Goal: Transaction & Acquisition: Purchase product/service

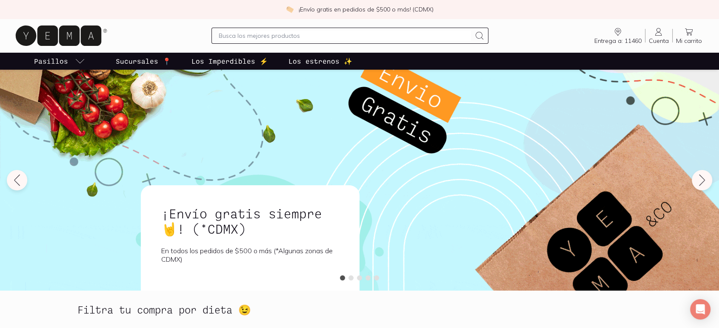
click at [656, 43] on span "Cuenta" at bounding box center [659, 41] width 20 height 8
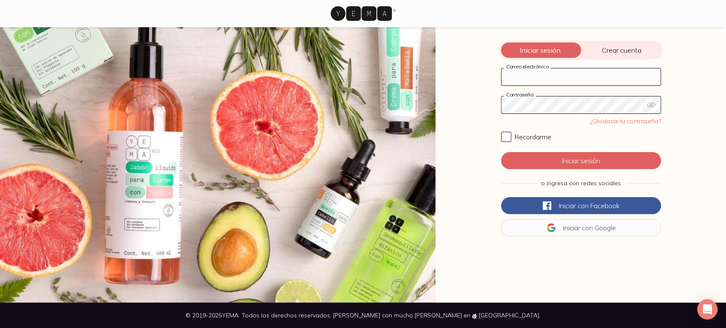
click at [537, 74] on input "Correo electrónico" at bounding box center [580, 76] width 159 height 17
type input "luisantoniof@gmail.com"
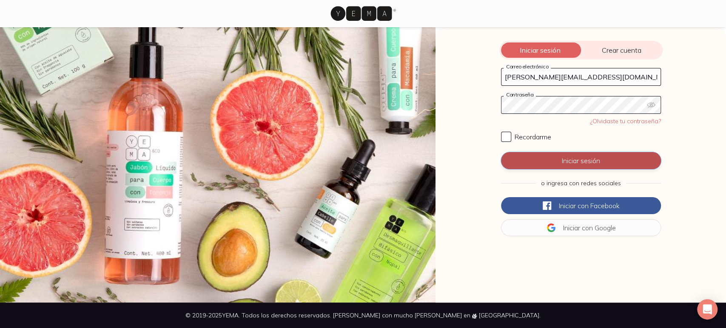
click at [556, 159] on button "Iniciar sesión" at bounding box center [581, 160] width 160 height 17
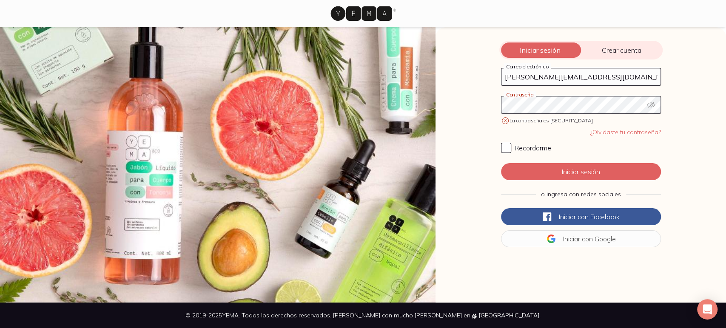
click at [460, 102] on div "Iniciar sesión Crear cuenta luisantoniof@gmail.com Correo electrónico Contraseñ…" at bounding box center [580, 165] width 290 height 276
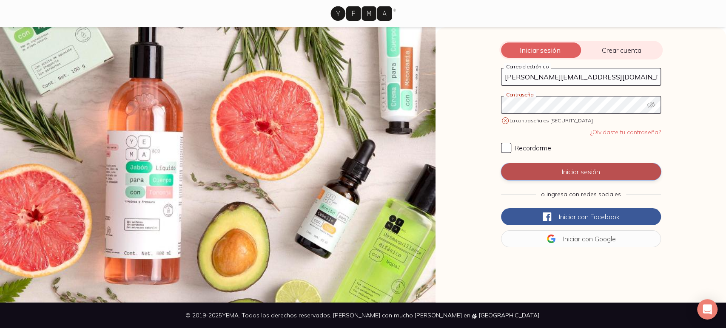
click at [582, 176] on button "Iniciar sesión" at bounding box center [581, 171] width 160 height 17
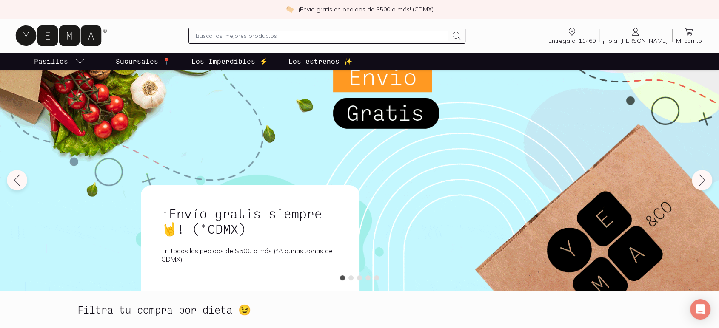
click at [659, 40] on span "¡Hola, [PERSON_NAME]!" at bounding box center [636, 41] width 66 height 8
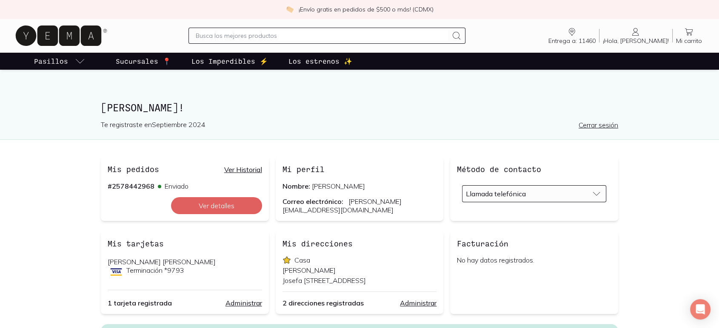
click at [240, 168] on link "Ver Historial" at bounding box center [243, 169] width 38 height 9
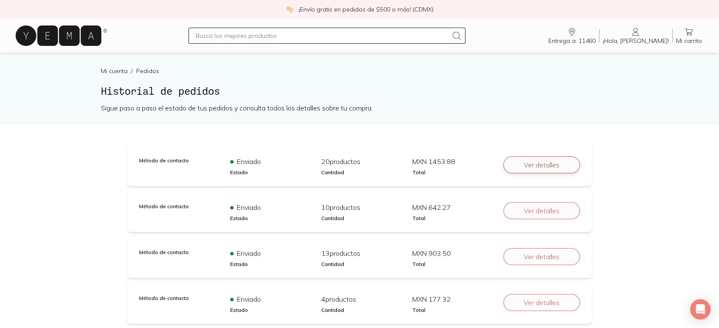
click at [529, 163] on button "Ver detalles" at bounding box center [541, 165] width 77 height 17
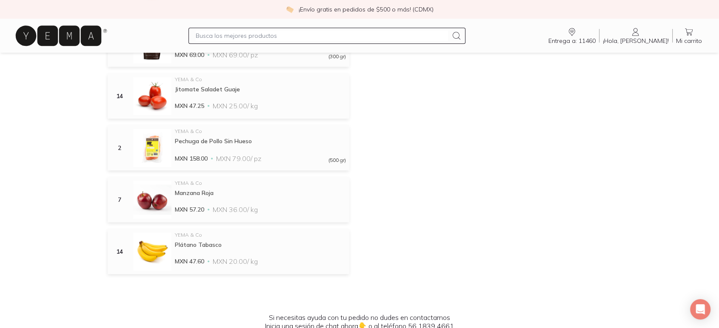
scroll to position [567, 0]
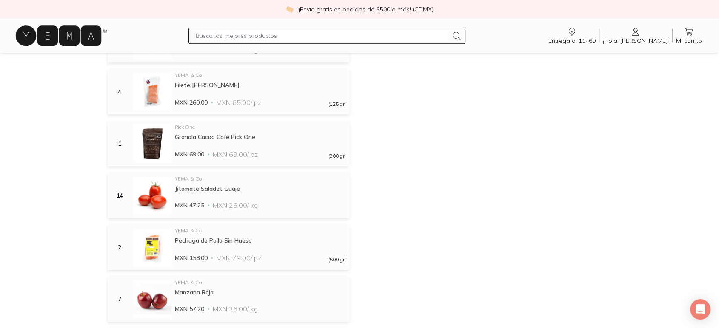
scroll to position [425, 0]
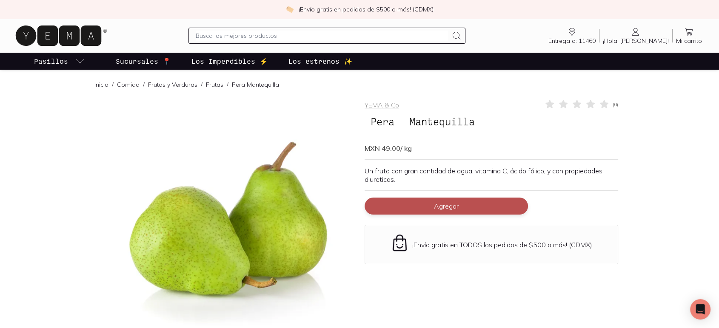
click at [450, 203] on span "Agregar" at bounding box center [446, 206] width 25 height 9
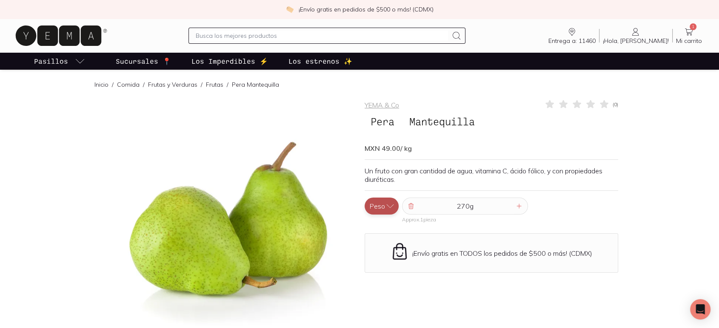
click at [386, 205] on icon "button" at bounding box center [390, 206] width 9 height 9
click at [384, 190] on button "Pieza" at bounding box center [381, 189] width 34 height 17
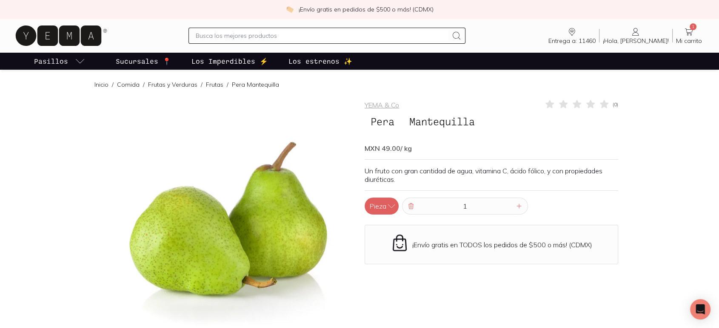
drag, startPoint x: 470, startPoint y: 204, endPoint x: 457, endPoint y: 204, distance: 13.6
click at [457, 204] on input "1" at bounding box center [465, 206] width 98 height 16
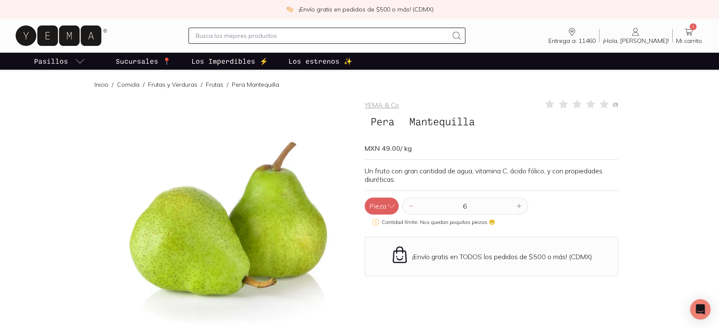
type input "6"
click at [587, 194] on div "YEMA & Co ( 0 ) Pera Mantequilla MXN 49.00 / kg Un fruto con gran cantidad de a…" at bounding box center [490, 248] width 253 height 298
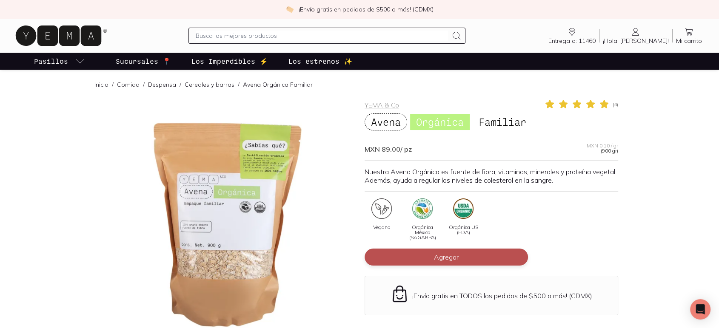
click at [456, 256] on span "Agregar" at bounding box center [446, 257] width 25 height 9
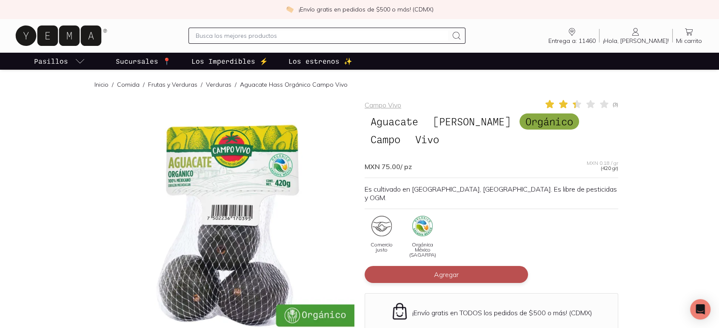
click at [461, 266] on button "Agregar" at bounding box center [445, 274] width 163 height 17
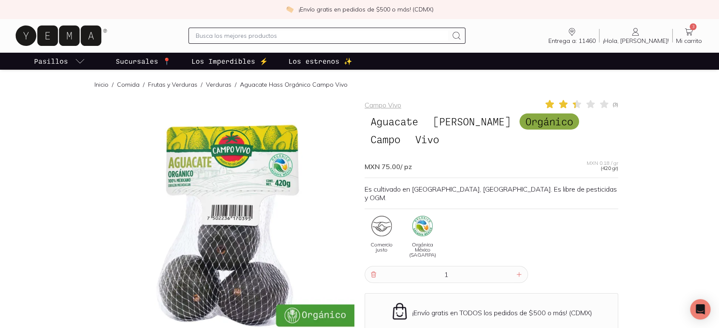
drag, startPoint x: 449, startPoint y: 247, endPoint x: 420, endPoint y: 248, distance: 29.0
click at [420, 267] on input "1" at bounding box center [445, 275] width 135 height 16
type input "4"
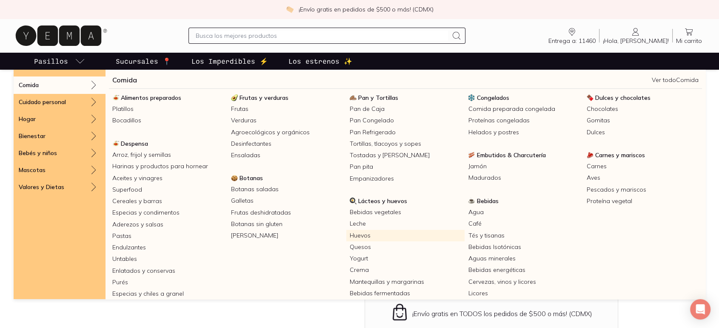
click at [355, 234] on link "Huevos" at bounding box center [405, 235] width 119 height 11
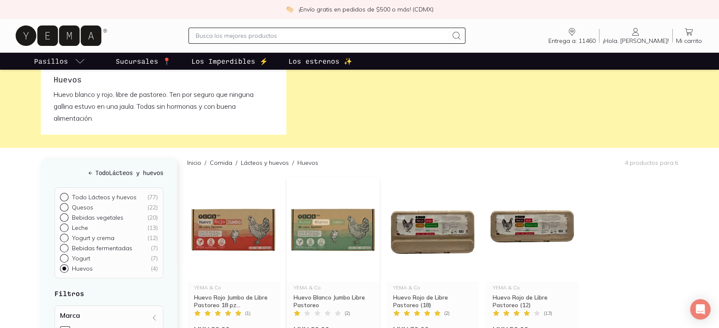
scroll to position [94, 0]
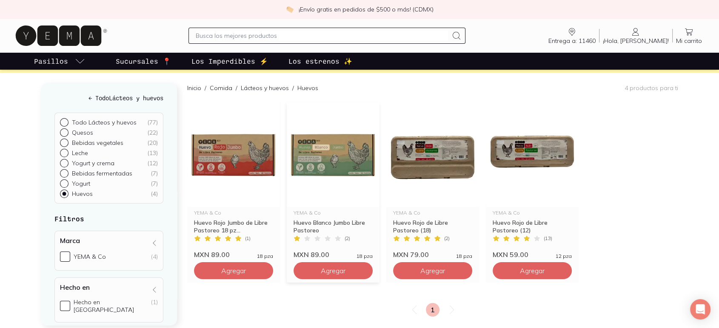
click at [336, 161] on img at bounding box center [333, 154] width 93 height 105
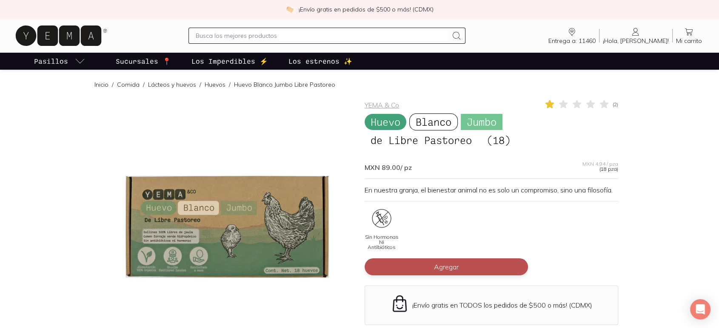
click at [439, 271] on span "Agregar" at bounding box center [446, 267] width 25 height 9
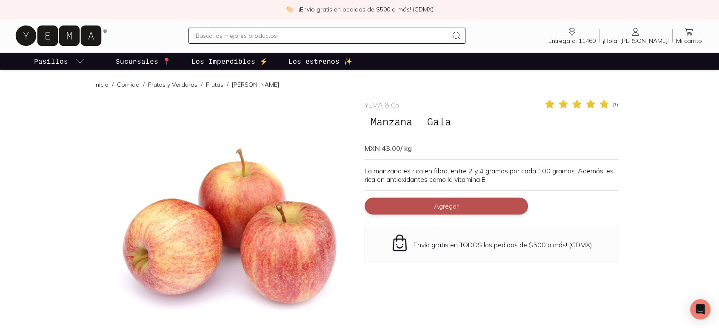
click at [457, 211] on button "Agregar" at bounding box center [445, 206] width 163 height 17
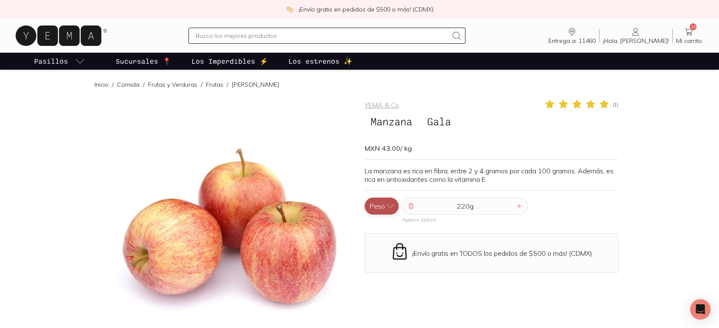
click at [390, 203] on icon "button" at bounding box center [390, 206] width 9 height 9
click at [386, 185] on button "Pieza" at bounding box center [381, 189] width 34 height 17
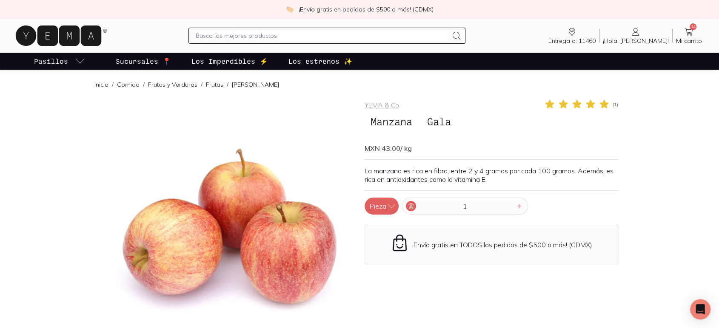
drag, startPoint x: 478, startPoint y: 207, endPoint x: 406, endPoint y: 208, distance: 72.3
click at [406, 208] on div "1" at bounding box center [465, 206] width 126 height 17
type input "3"
click at [586, 199] on div "Pieza Peso 3" at bounding box center [490, 206] width 253 height 17
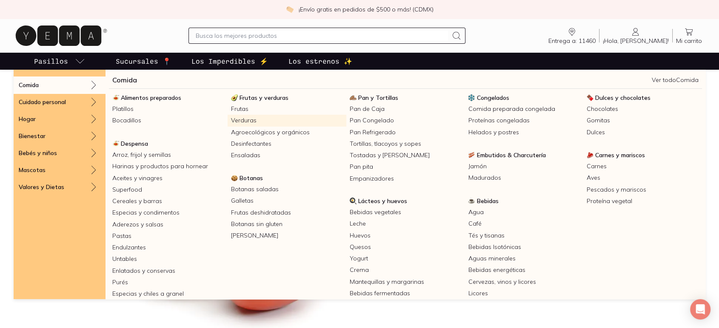
click at [242, 120] on link "Verduras" at bounding box center [287, 120] width 119 height 11
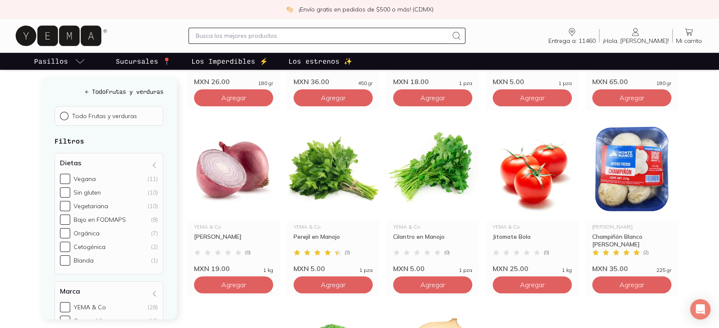
scroll to position [1039, 0]
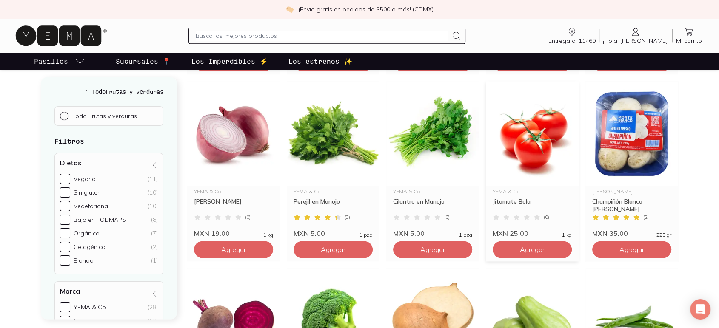
click at [532, 147] on img at bounding box center [532, 133] width 93 height 105
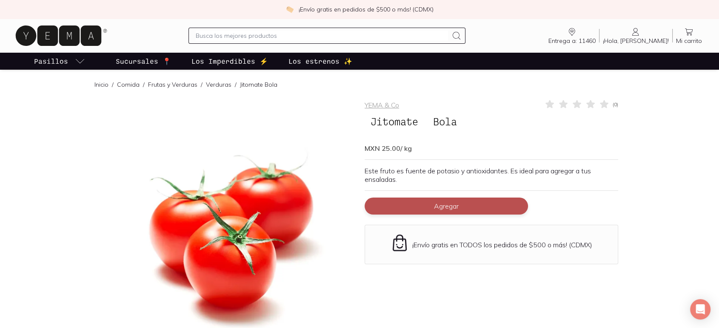
click at [450, 204] on span "Agregar" at bounding box center [446, 206] width 25 height 9
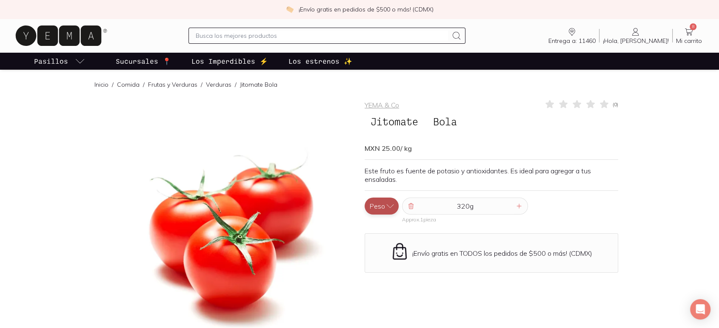
click at [390, 207] on icon "button" at bounding box center [390, 206] width 7 height 3
click at [384, 188] on button "Pieza" at bounding box center [381, 189] width 34 height 17
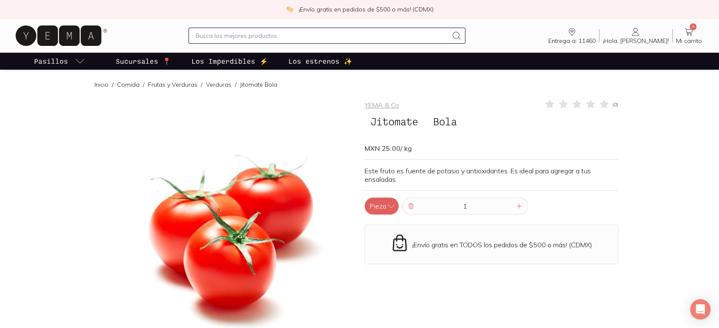
drag, startPoint x: 468, startPoint y: 203, endPoint x: 447, endPoint y: 203, distance: 20.8
click at [447, 203] on input "1" at bounding box center [465, 206] width 98 height 16
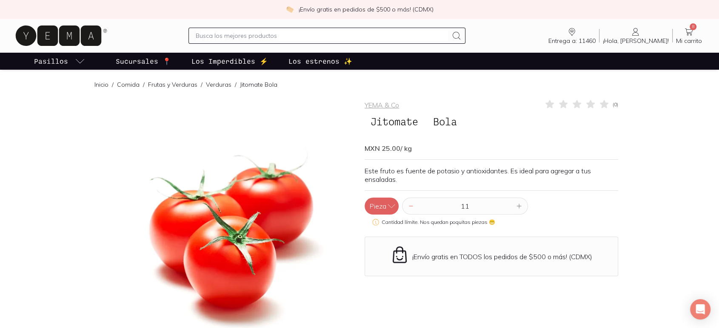
type input "11"
click at [599, 185] on div "YEMA & Co ( 0 ) Jitomate Bola MXN 25.00 / kg Este fruto es fuente de potasio y …" at bounding box center [490, 248] width 253 height 298
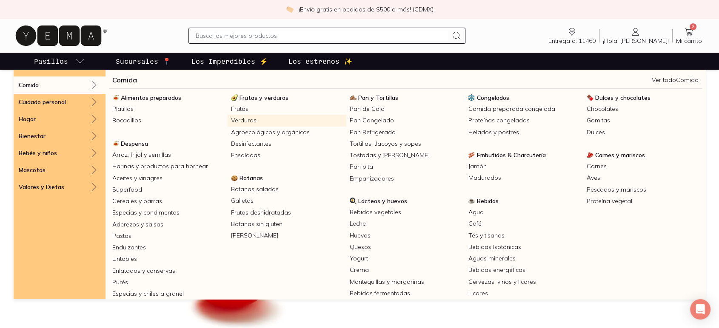
click at [240, 117] on link "Verduras" at bounding box center [287, 120] width 119 height 11
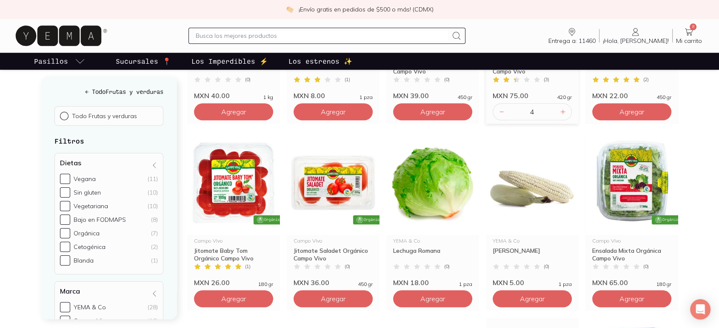
scroll to position [803, 0]
click at [338, 185] on img at bounding box center [333, 183] width 93 height 105
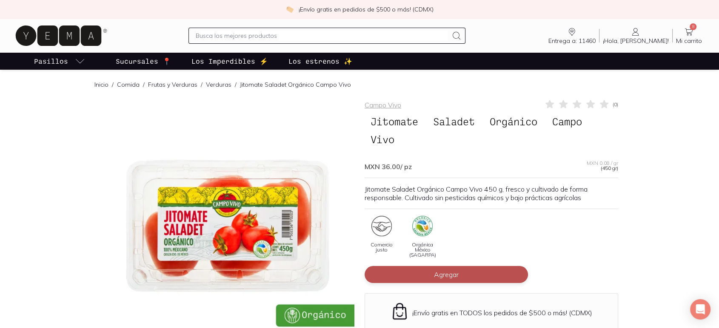
click at [453, 274] on span "Agregar" at bounding box center [446, 274] width 25 height 9
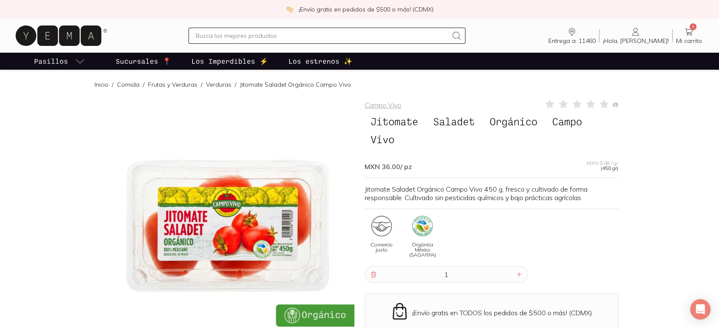
click at [588, 238] on div "Comercio justo Orgánica México (SAGARPA)" at bounding box center [490, 241] width 253 height 50
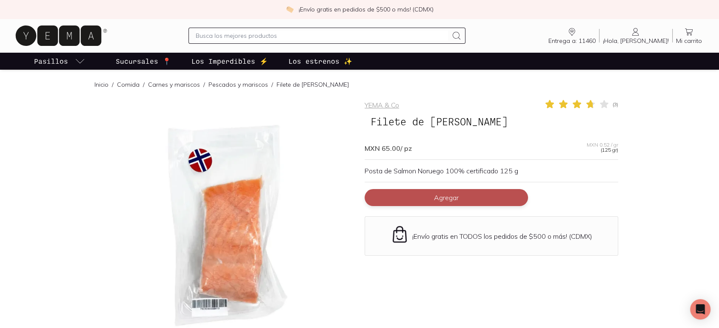
click at [447, 198] on span "Agregar" at bounding box center [446, 198] width 25 height 9
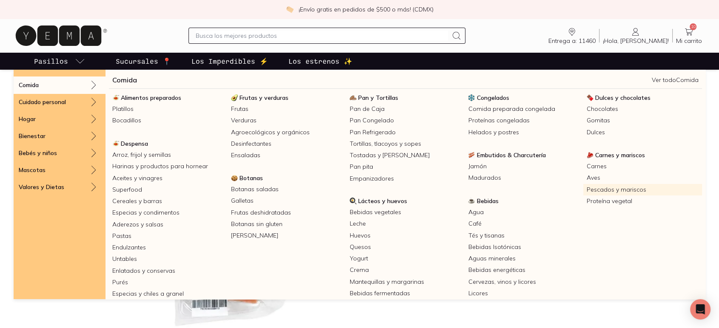
click at [598, 190] on link "Pescados y mariscos" at bounding box center [642, 189] width 119 height 11
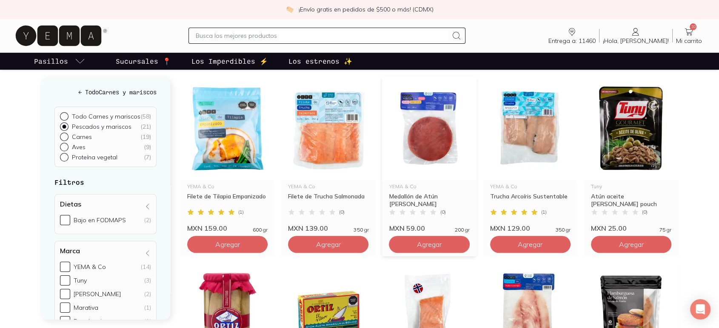
scroll to position [283, 0]
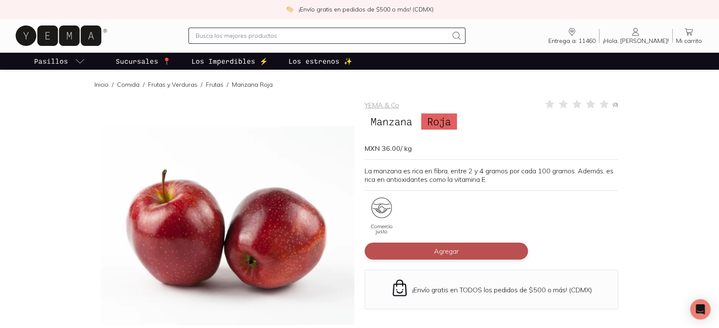
click at [460, 250] on button "Agregar" at bounding box center [445, 251] width 163 height 17
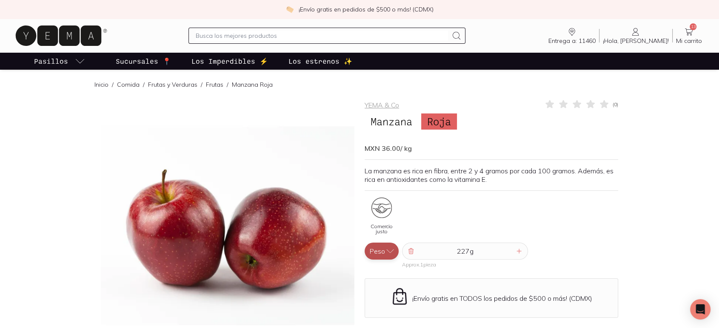
click at [389, 250] on icon "button" at bounding box center [390, 251] width 9 height 9
click at [387, 236] on button "Pieza" at bounding box center [381, 234] width 34 height 17
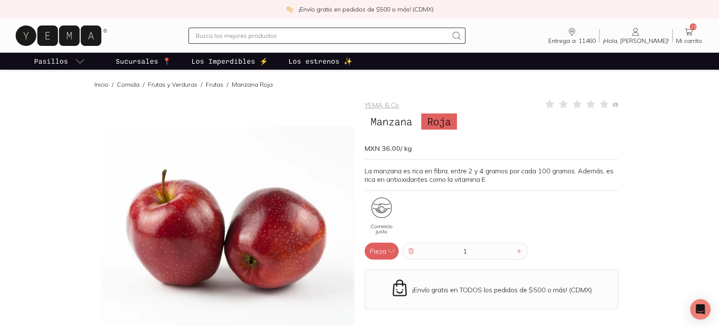
drag, startPoint x: 471, startPoint y: 250, endPoint x: 443, endPoint y: 249, distance: 28.1
click at [443, 249] on input "1" at bounding box center [465, 251] width 98 height 16
type input "3"
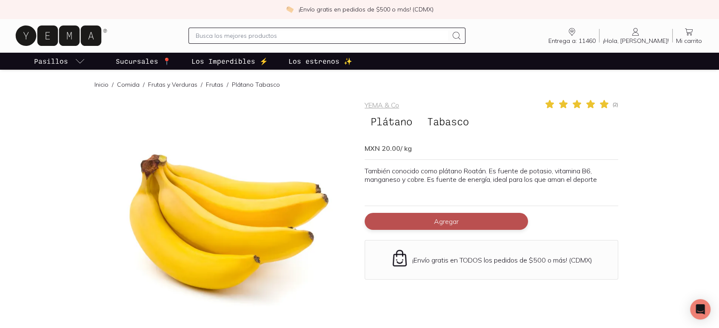
click at [454, 215] on button "Agregar" at bounding box center [445, 221] width 163 height 17
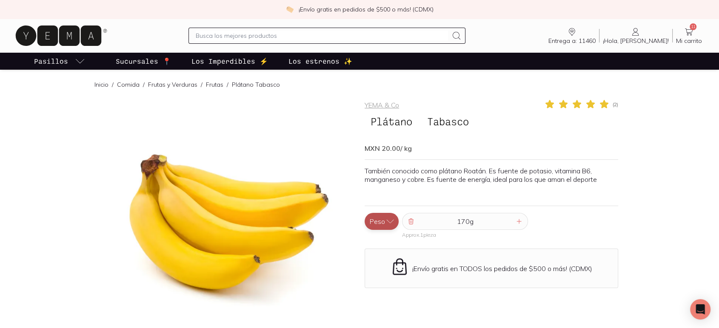
click at [392, 223] on icon "button" at bounding box center [390, 221] width 9 height 9
click at [385, 204] on button "Pieza" at bounding box center [381, 204] width 34 height 17
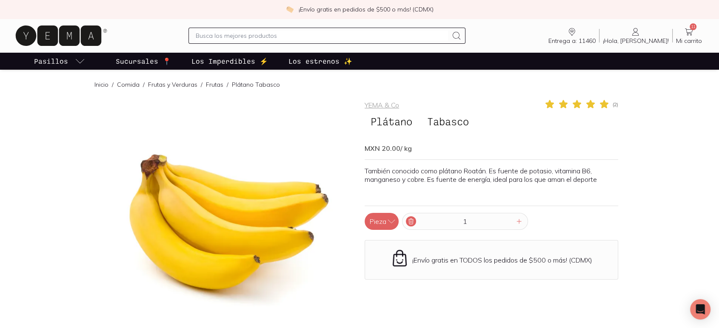
drag, startPoint x: 475, startPoint y: 219, endPoint x: 412, endPoint y: 219, distance: 63.8
click at [412, 219] on div "1" at bounding box center [465, 221] width 126 height 17
type input "14"
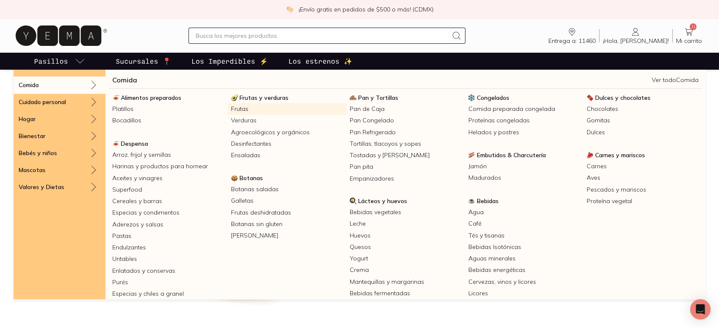
click at [243, 109] on link "Frutas" at bounding box center [287, 108] width 119 height 11
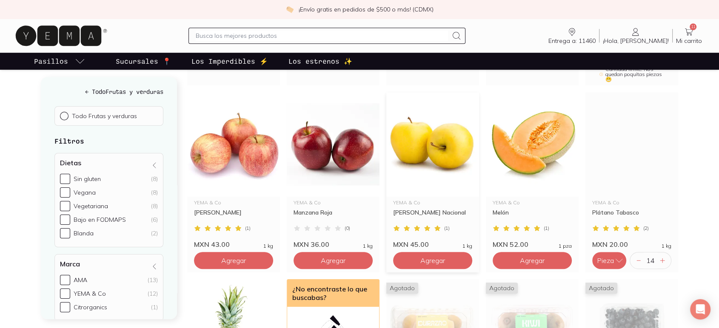
scroll to position [472, 0]
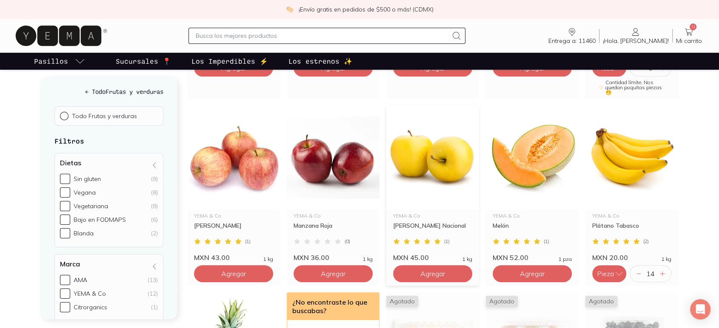
click at [434, 154] on img at bounding box center [432, 157] width 93 height 105
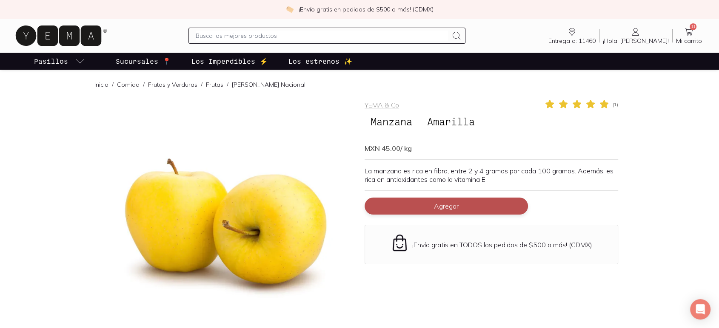
click at [435, 199] on button "Agregar" at bounding box center [445, 206] width 163 height 17
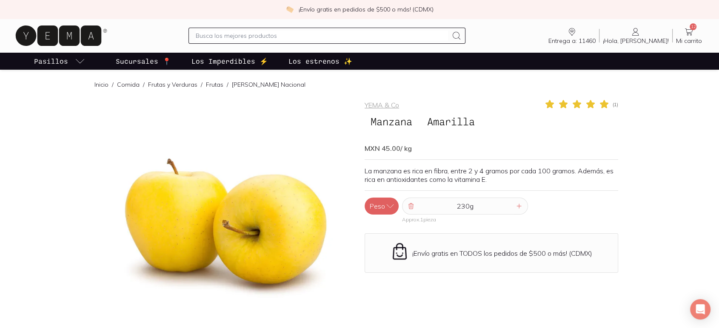
click at [402, 208] on div "230 g" at bounding box center [465, 206] width 126 height 17
click at [390, 208] on icon "button" at bounding box center [390, 206] width 9 height 9
click at [380, 192] on button "Pieza" at bounding box center [381, 189] width 34 height 17
drag, startPoint x: 467, startPoint y: 203, endPoint x: 439, endPoint y: 204, distance: 27.6
click at [439, 204] on input "1" at bounding box center [465, 206] width 98 height 16
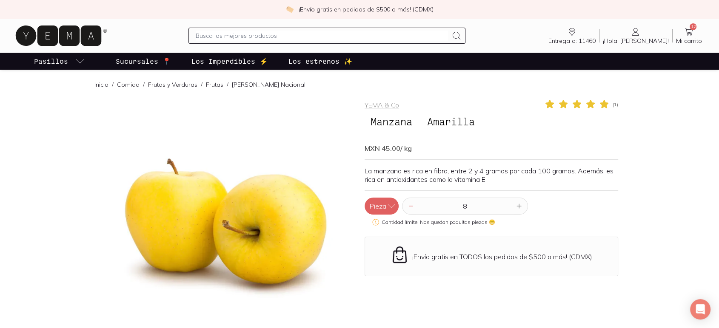
type input "8"
click at [686, 33] on icon at bounding box center [688, 32] width 10 height 10
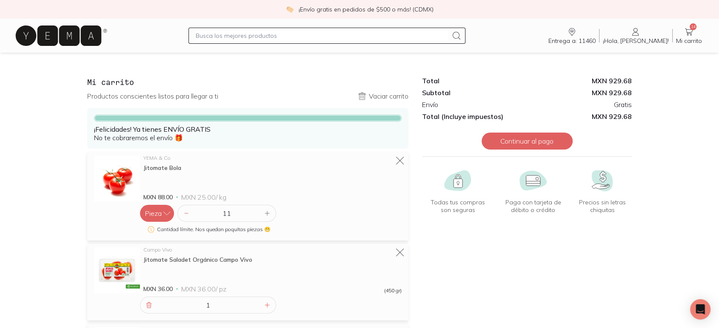
click at [537, 138] on button "Continuar al pago" at bounding box center [526, 141] width 91 height 17
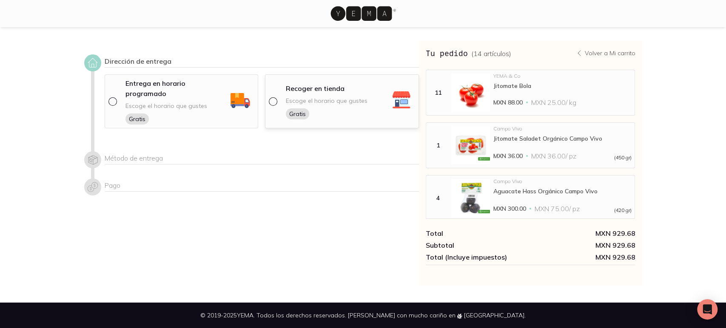
click at [271, 97] on input "radio" at bounding box center [272, 100] width 7 height 7
radio input "true"
select select "204"
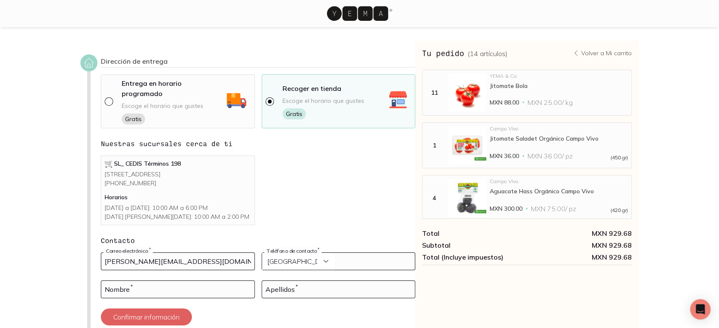
click at [341, 260] on input "tel" at bounding box center [338, 261] width 153 height 17
type input "5558621961"
click at [182, 291] on input at bounding box center [177, 289] width 153 height 17
type input "[PERSON_NAME]"
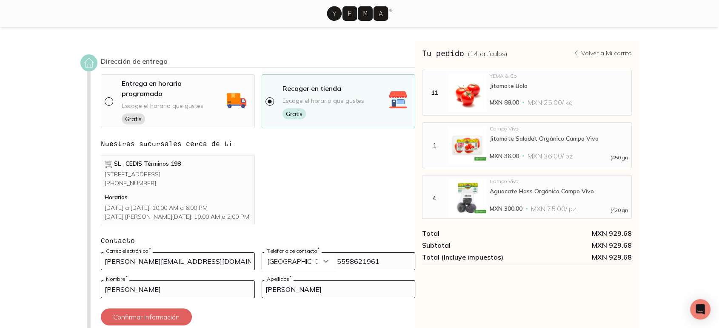
click at [286, 304] on div "[PERSON_NAME] *" at bounding box center [339, 295] width 154 height 28
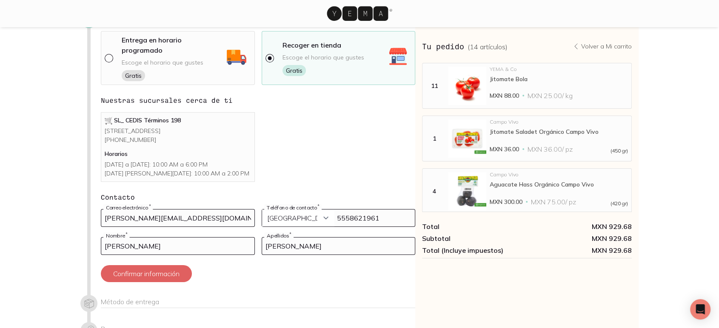
scroll to position [47, 0]
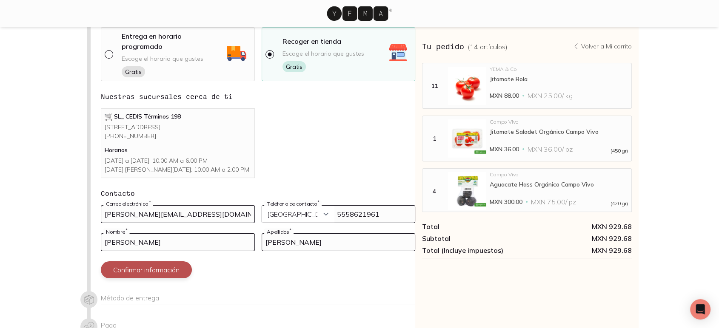
click at [171, 268] on button "Confirmar información" at bounding box center [146, 270] width 91 height 17
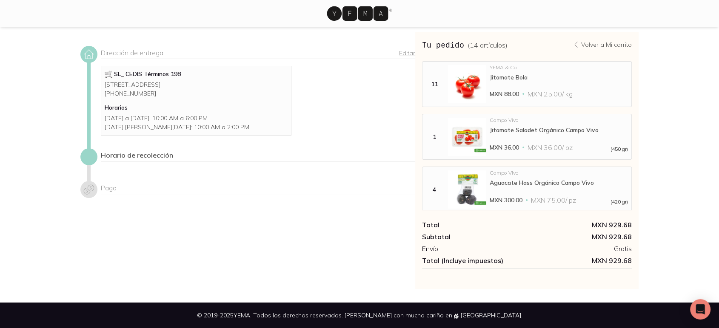
scroll to position [8, 0]
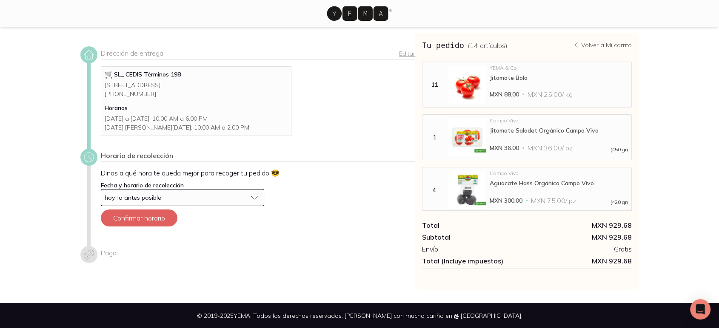
click at [247, 202] on button "hoy, lo antes posible" at bounding box center [182, 197] width 163 height 17
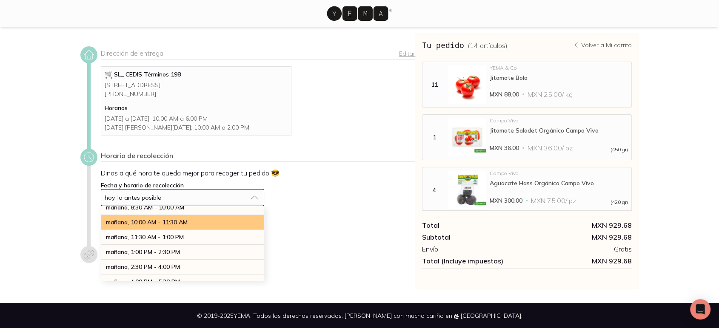
scroll to position [142, 0]
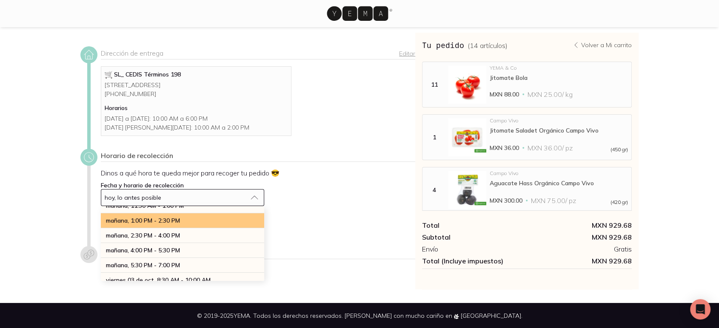
click at [228, 228] on div "mañana, 1:00 PM - 2:30 PM" at bounding box center [182, 220] width 163 height 15
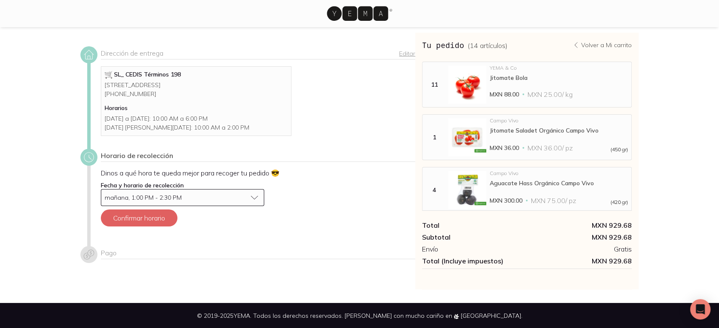
click at [289, 233] on div "Dinos a qué hora te queda mejor para recoger tu pedido 😎 Fecha y horario de rec…" at bounding box center [258, 201] width 314 height 65
click at [153, 224] on button "Confirmar horario" at bounding box center [139, 218] width 77 height 17
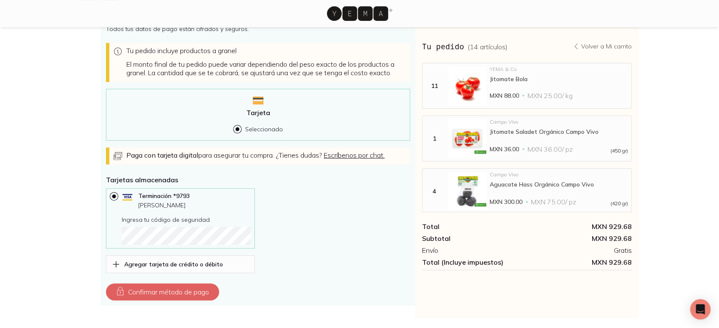
scroll to position [277, 0]
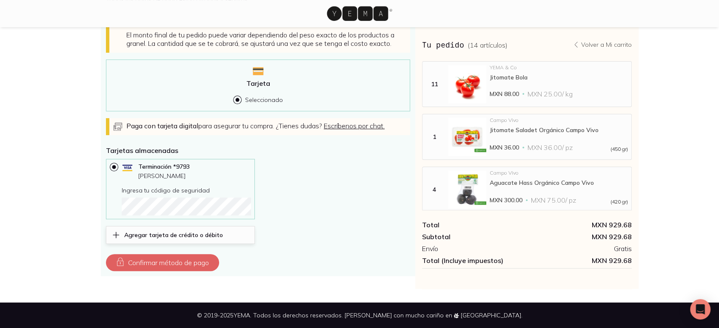
click at [166, 234] on p "Agregar tarjeta de crédito o débito" at bounding box center [173, 235] width 99 height 8
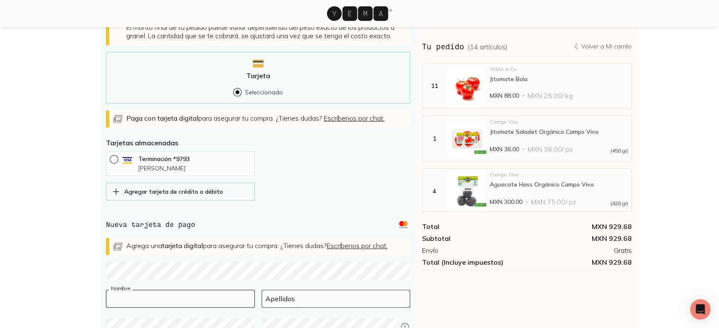
click at [192, 307] on input at bounding box center [180, 298] width 148 height 17
type input "[PERSON_NAME]"
click at [291, 307] on input at bounding box center [336, 298] width 148 height 17
type input "[PERSON_NAME]"
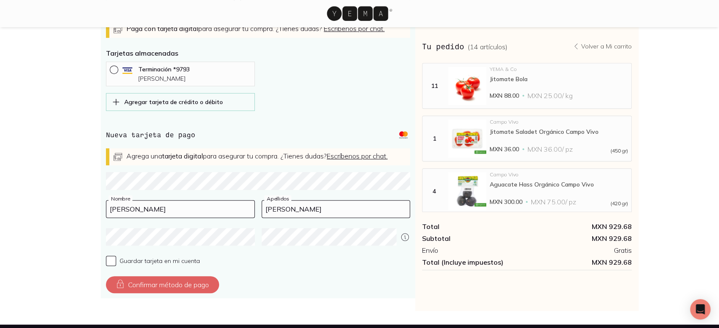
scroll to position [397, 0]
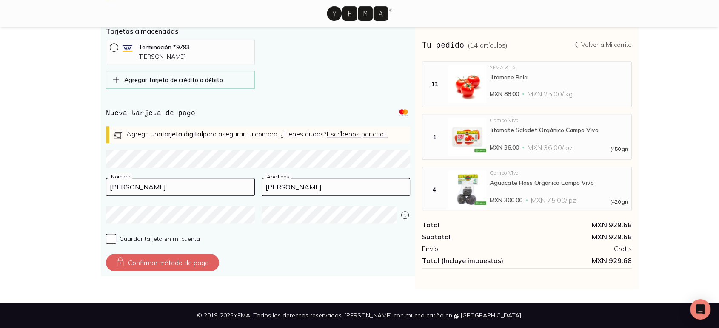
click at [335, 249] on div "Compra seguro Todos tus datos de pago están cifrados y seguros. Tu pedido inclu…" at bounding box center [258, 67] width 314 height 419
click at [298, 238] on label "Guardar tarjeta en mi cuenta" at bounding box center [258, 239] width 304 height 10
click at [116, 238] on input "Guardar tarjeta en mi cuenta" at bounding box center [111, 239] width 10 height 10
click at [105, 239] on div "Compra seguro Todos tus datos de pago están cifrados y seguros. Tu pedido inclu…" at bounding box center [258, 67] width 314 height 419
click at [112, 238] on input "Guardar tarjeta en mi cuenta" at bounding box center [111, 239] width 10 height 10
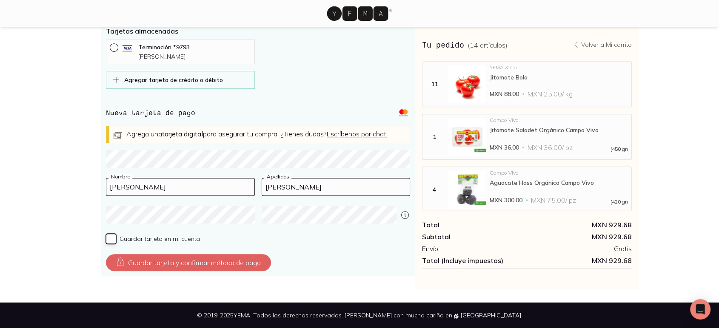
checkbox input "false"
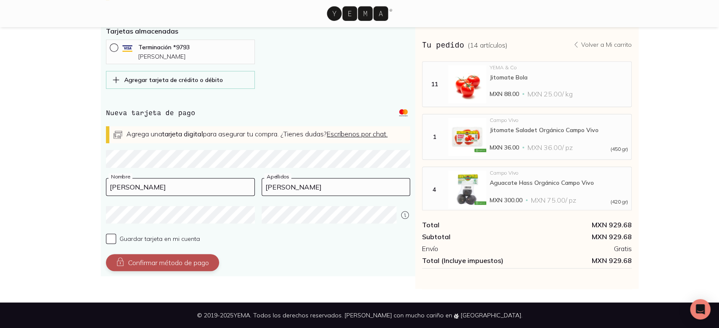
click at [181, 265] on button "Confirmar método de pago" at bounding box center [162, 262] width 113 height 17
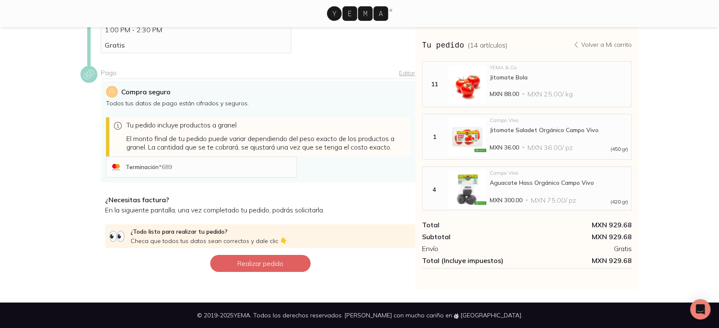
scroll to position [174, 0]
click at [279, 257] on button "Realizar pedido" at bounding box center [260, 263] width 100 height 17
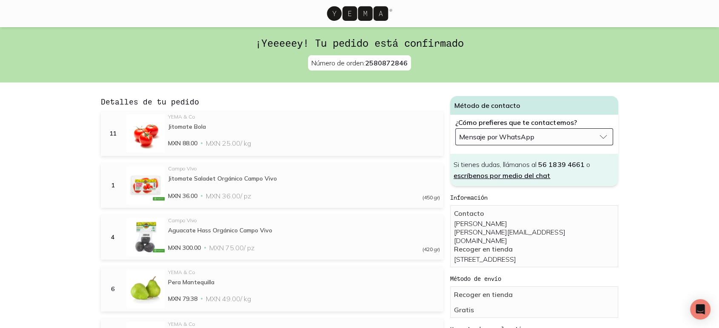
click at [516, 137] on span "Mensaje por WhatsApp" at bounding box center [496, 137] width 75 height 9
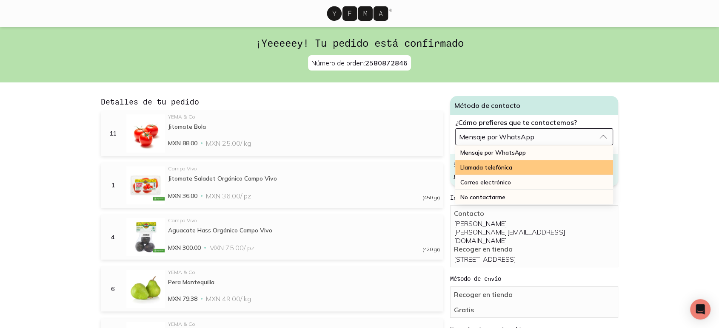
click at [502, 170] on span "Llamada telefónica" at bounding box center [486, 168] width 52 height 8
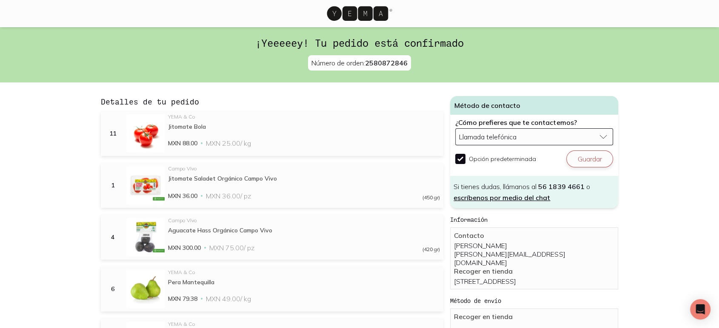
click at [581, 156] on button "Guardar" at bounding box center [589, 159] width 47 height 17
click at [345, 15] on icon at bounding box center [357, 13] width 61 height 14
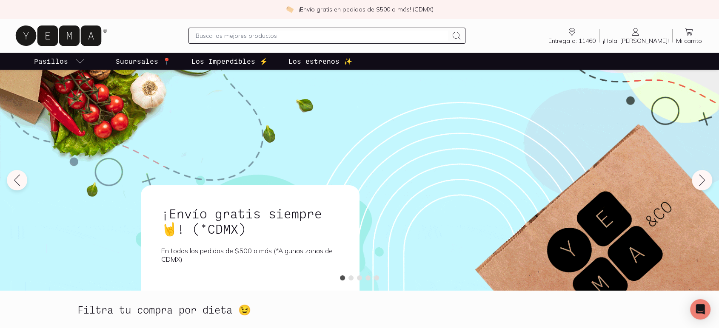
click at [660, 40] on span "¡Hola, [PERSON_NAME]!" at bounding box center [636, 41] width 66 height 8
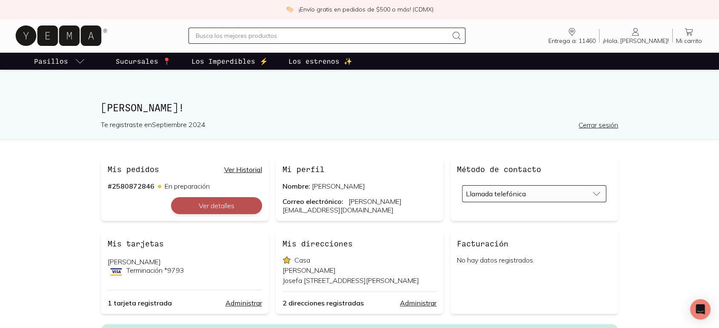
click at [228, 202] on button "Ver detalles" at bounding box center [216, 205] width 91 height 17
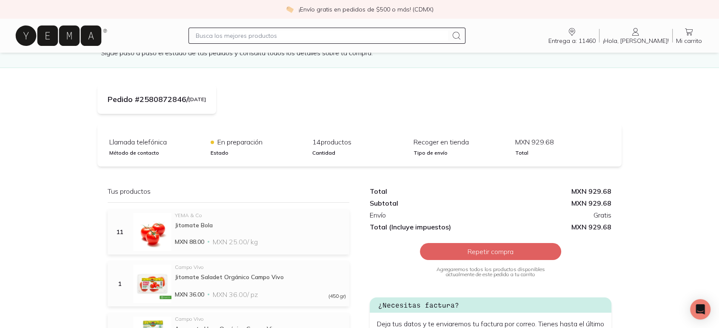
scroll to position [47, 0]
